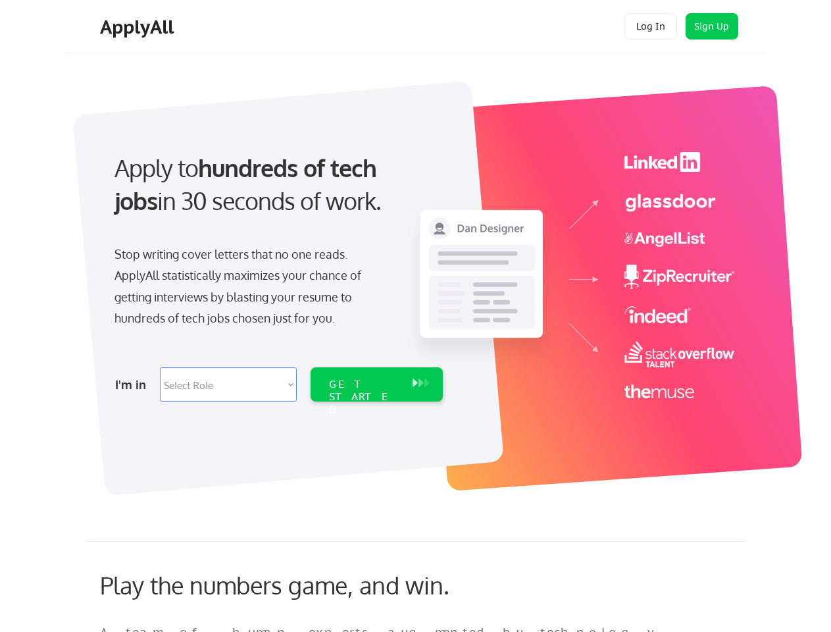
click at [415, 316] on div "Apply to hundreds of tech jobs in 30 seconds of work. Stop writing cover letter…" at bounding box center [277, 272] width 368 height 269
click at [417, 281] on div "Apply to hundreds of tech jobs in 30 seconds of work. Stop writing cover letter…" at bounding box center [277, 272] width 368 height 269
click at [277, 273] on div "Stop writing cover letters that no one reads. ApplyAll statistically maximizes …" at bounding box center [250, 287] width 271 height 86
click at [276, 196] on div "Apply to hundreds of tech jobs in 30 seconds of work." at bounding box center [276, 184] width 323 height 66
click at [250, 289] on div "Stop writing cover letters that no one reads. ApplyAll statistically maximizes …" at bounding box center [250, 287] width 271 height 86
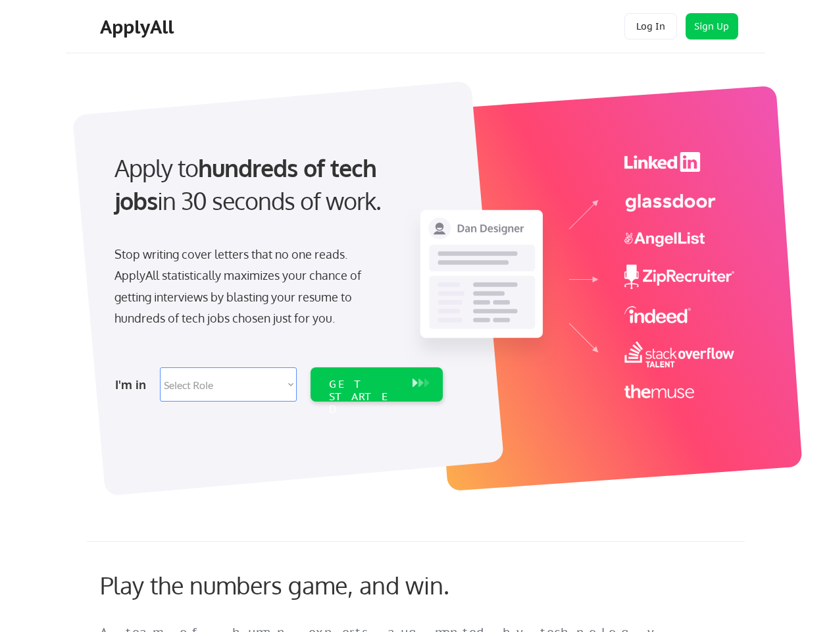
click at [277, 384] on select "Select Role Software Engineering Product Management Customer Success Sales UI/U…" at bounding box center [228, 384] width 137 height 34
click at [134, 384] on div "I'm in" at bounding box center [133, 384] width 37 height 21
click at [228, 384] on select "Select Role Software Engineering Product Management Customer Success Sales UI/U…" at bounding box center [228, 384] width 137 height 34
click at [377, 384] on div "GET STARTED" at bounding box center [364, 397] width 70 height 38
click at [364, 384] on div "GET STARTED" at bounding box center [364, 397] width 70 height 38
